Goal: Find specific page/section: Find specific page/section

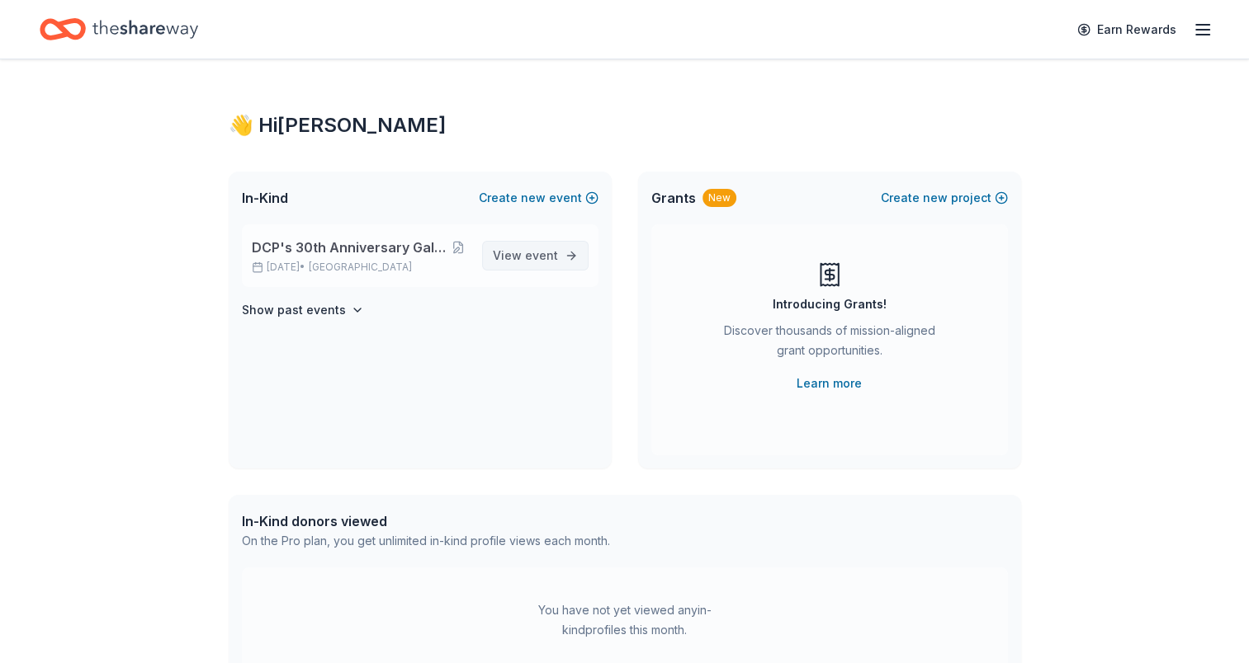
click at [553, 252] on span "event" at bounding box center [541, 255] width 33 height 14
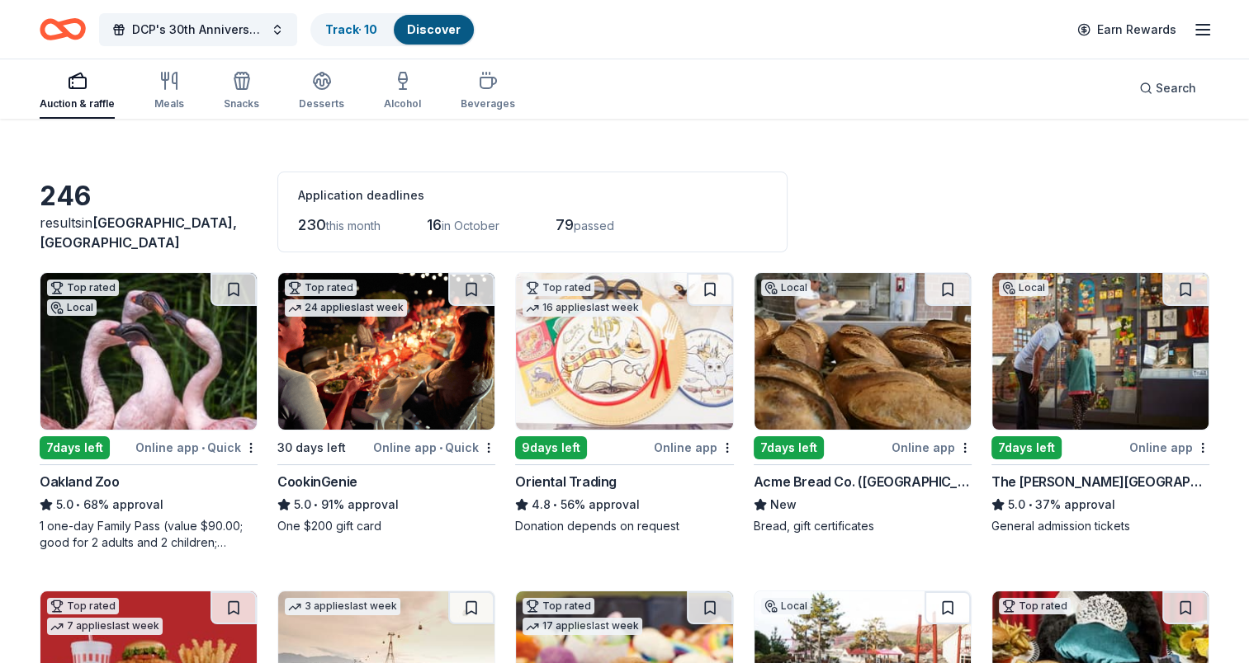
scroll to position [32, 0]
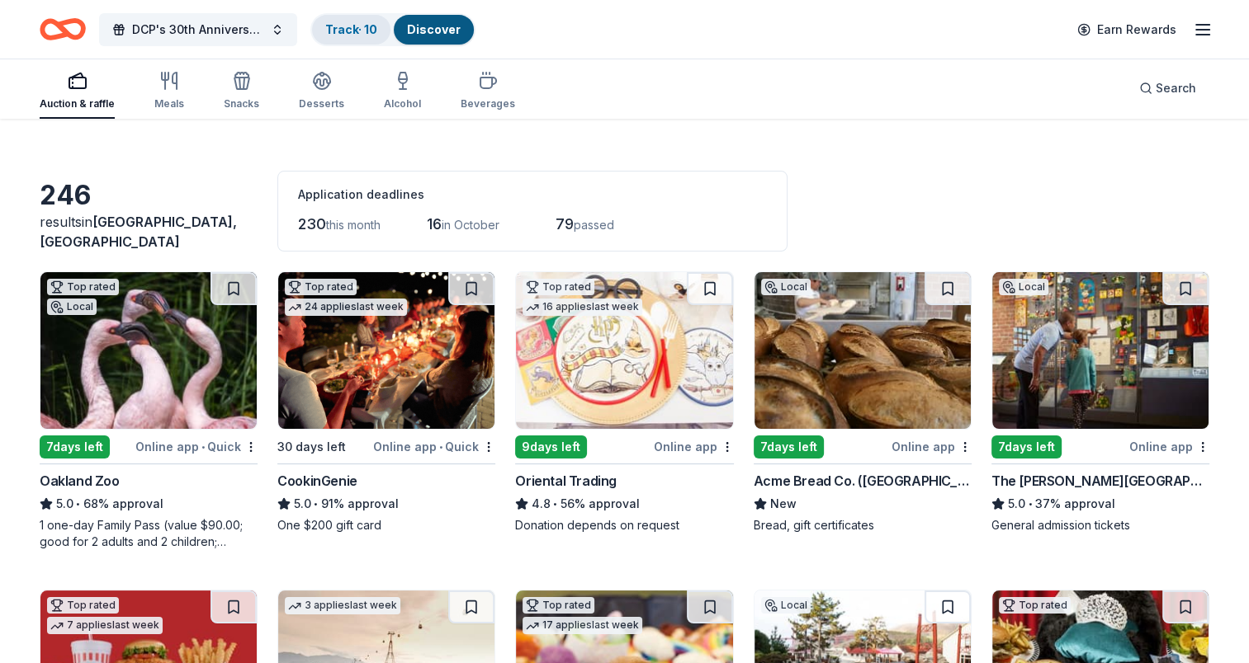
click at [350, 26] on link "Track · 10" at bounding box center [351, 29] width 52 height 14
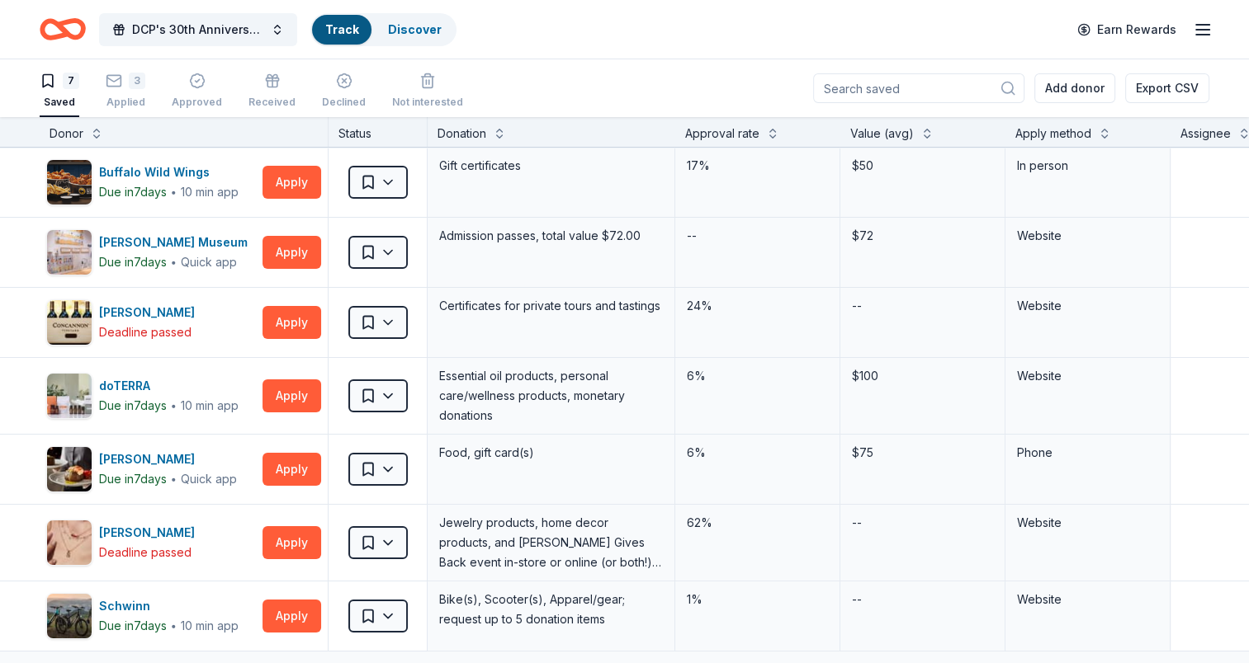
click at [350, 26] on link "Track" at bounding box center [341, 29] width 33 height 14
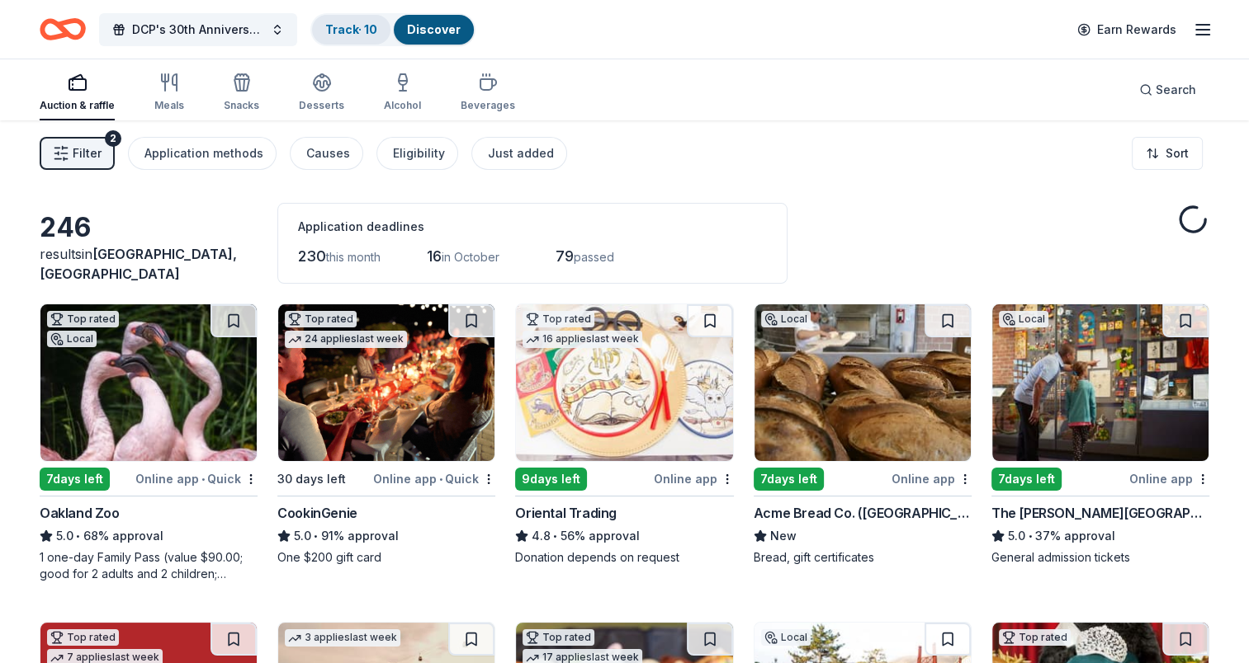
click at [346, 30] on link "Track · 10" at bounding box center [351, 29] width 52 height 14
